Goal: Task Accomplishment & Management: Manage account settings

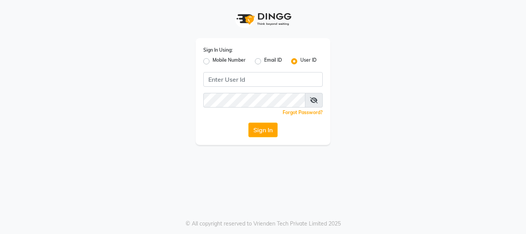
click at [166, 67] on div "Sign In Using: Mobile Number Email ID User ID Remember me Forgot Password? Sign…" at bounding box center [263, 72] width 439 height 145
click at [213, 62] on label "Mobile Number" at bounding box center [229, 61] width 33 height 9
click at [213, 62] on input "Mobile Number" at bounding box center [215, 59] width 5 height 5
radio input "true"
radio input "false"
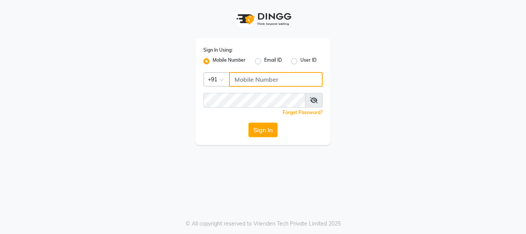
click at [241, 84] on input "Username" at bounding box center [276, 79] width 94 height 15
click at [248, 79] on input "Username" at bounding box center [276, 79] width 94 height 15
